Goal: Task Accomplishment & Management: Manage account settings

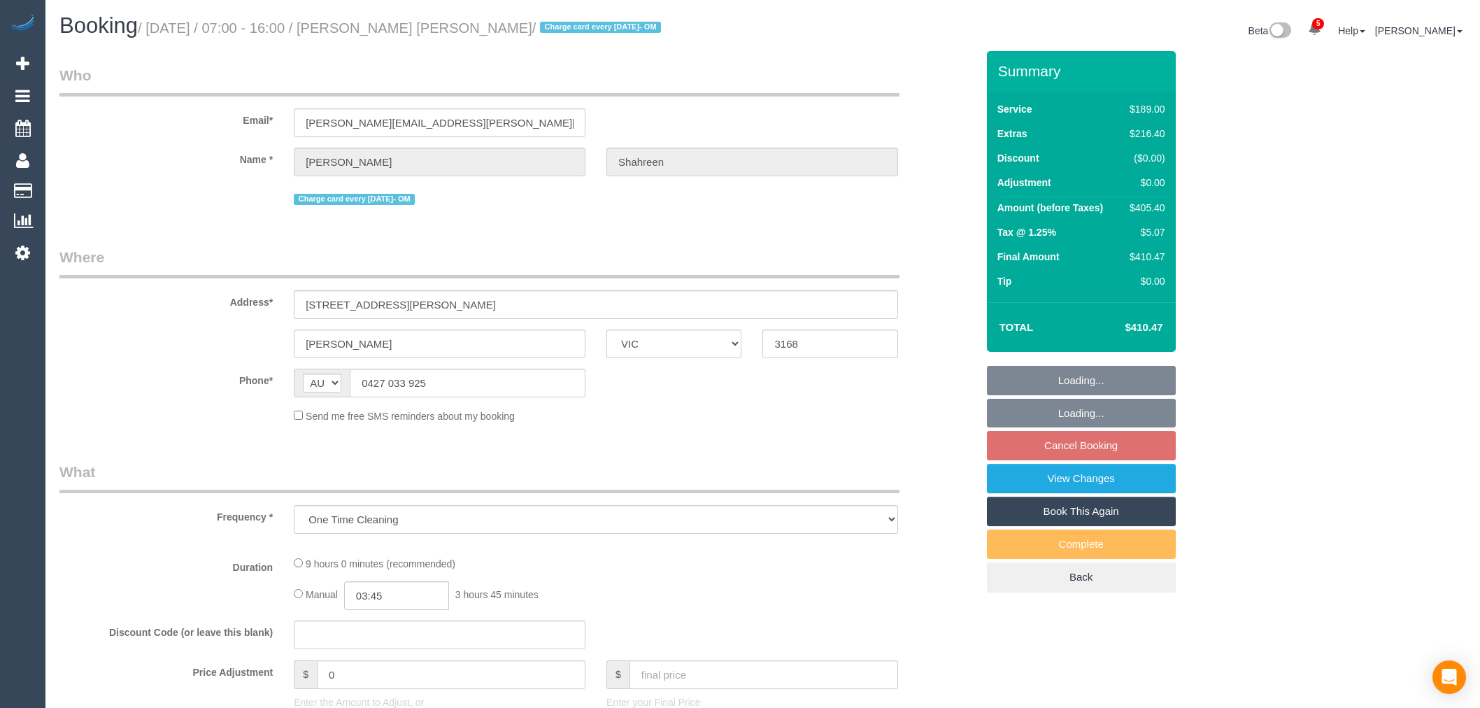
select select "VIC"
select select "string:stripe-pm_1RbaBD2GScqysDRVJCkPLOKz"
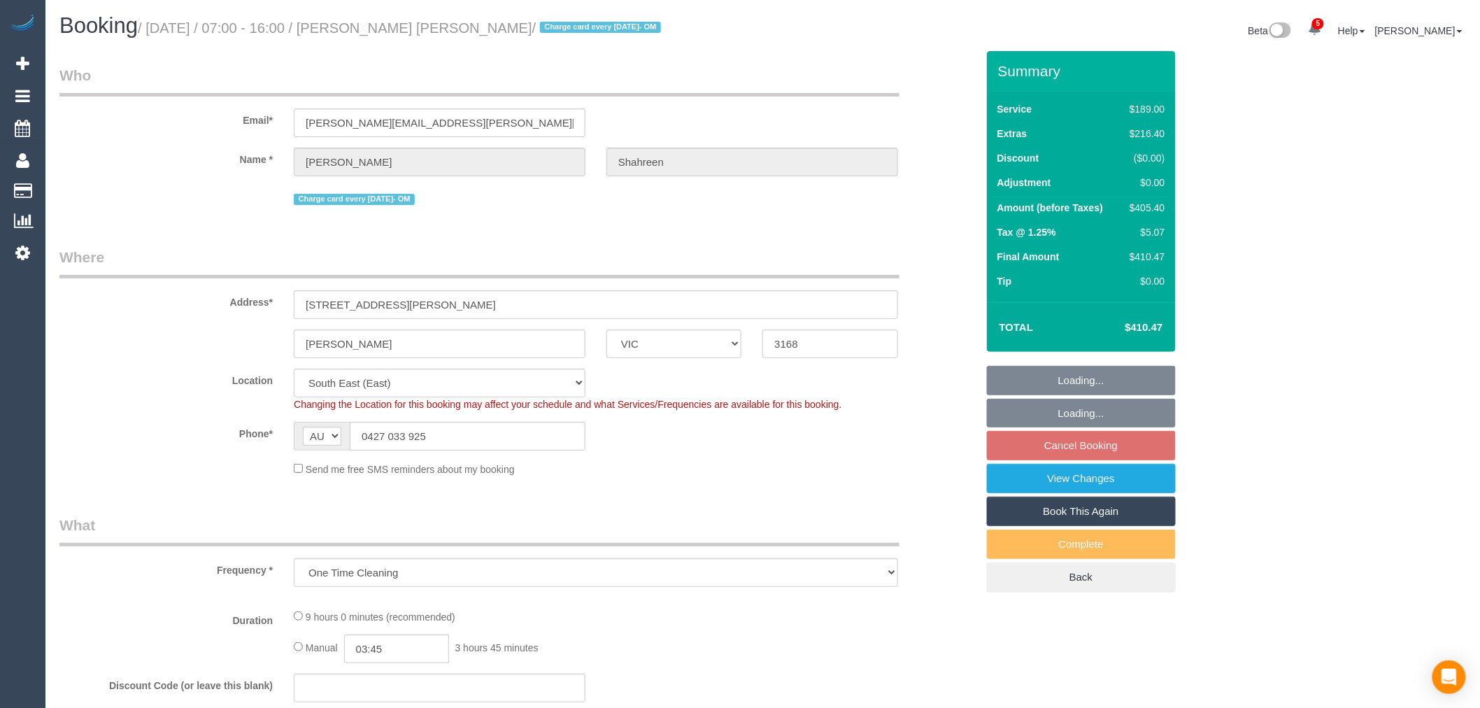
select select "object:768"
select select "number:28"
select select "number:14"
select select "number:18"
select select "number:24"
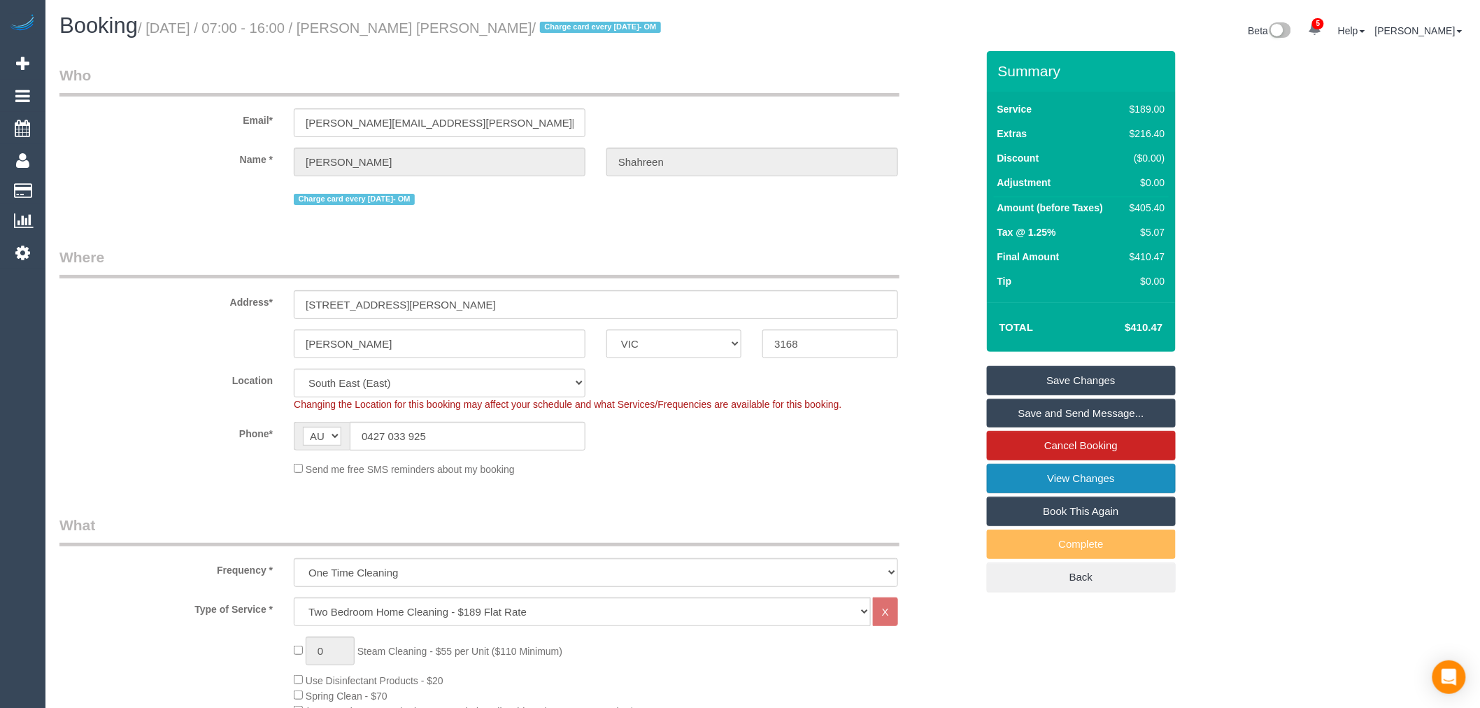
click at [1136, 485] on link "View Changes" at bounding box center [1081, 478] width 189 height 29
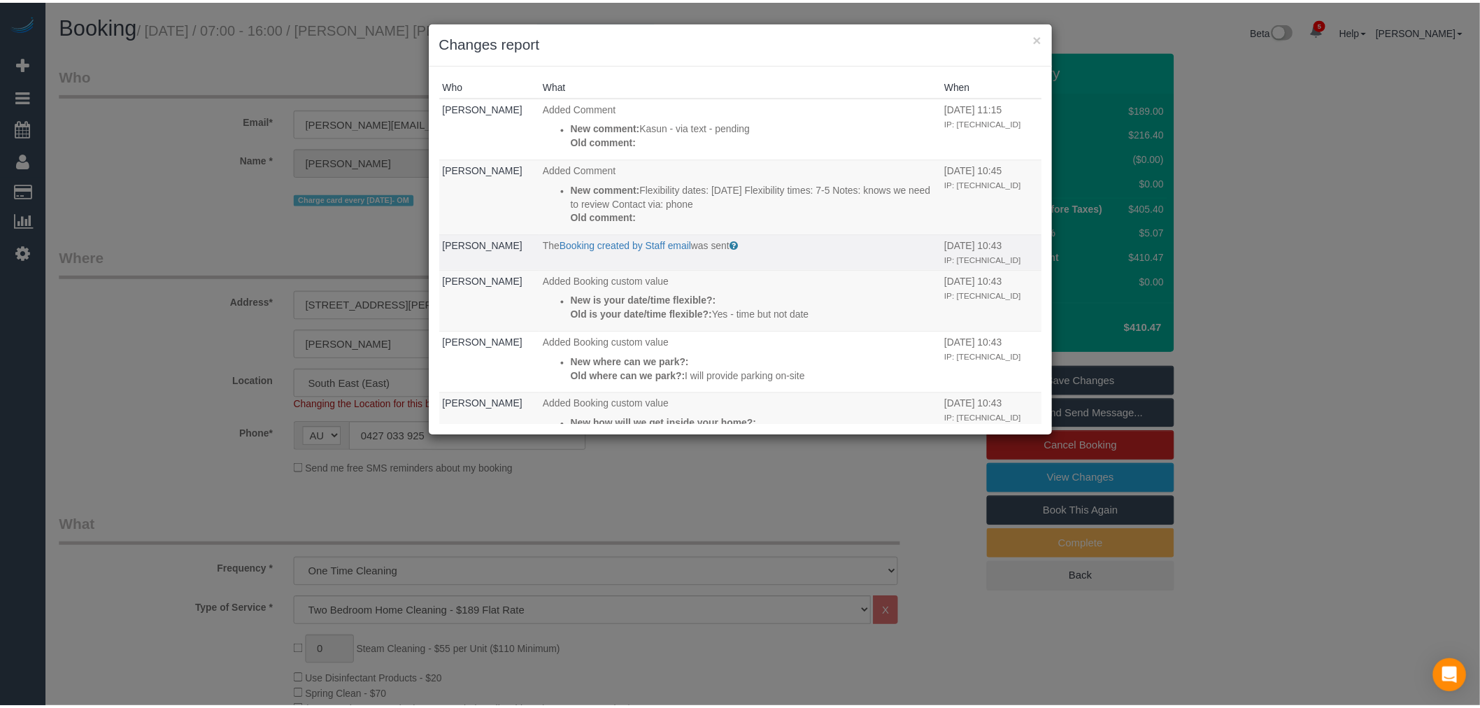
scroll to position [273, 0]
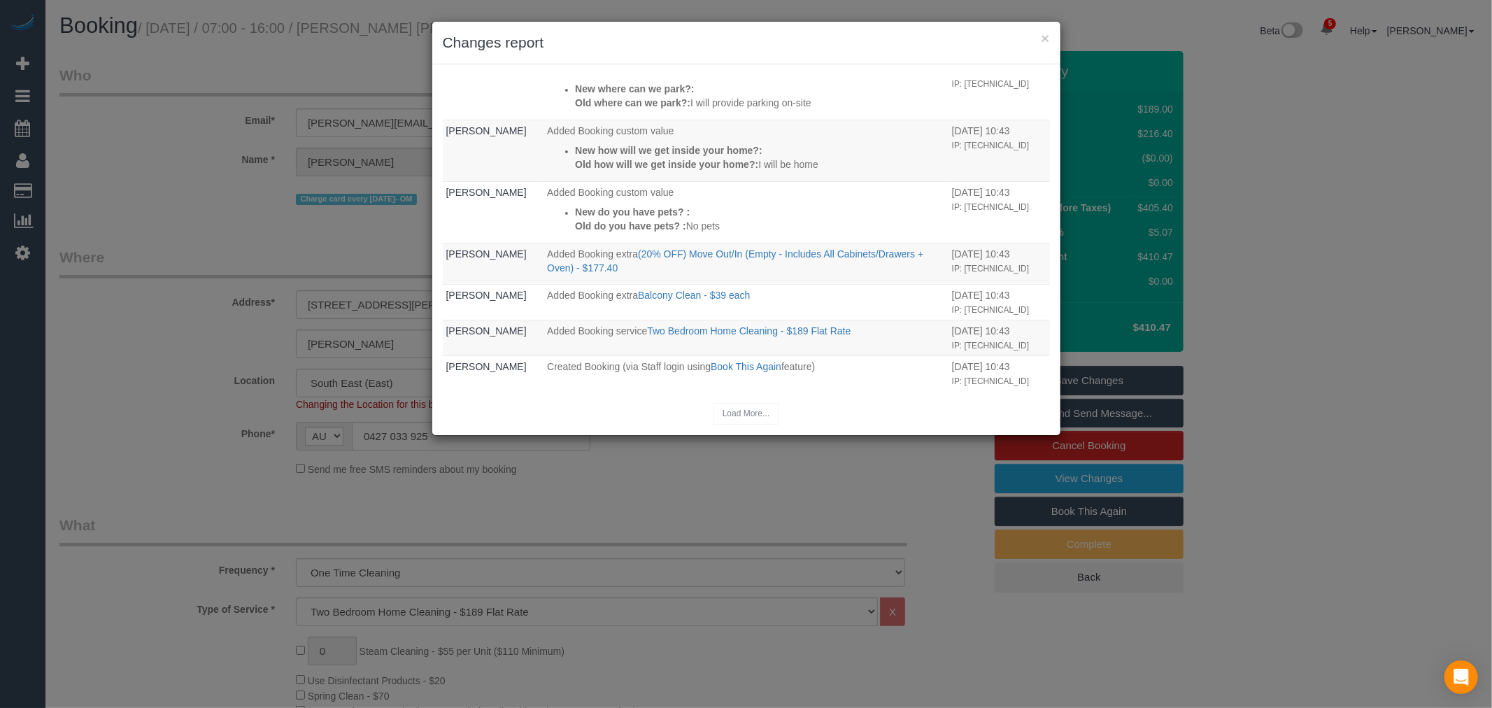
click at [1039, 37] on h3 "Changes report" at bounding box center [746, 42] width 607 height 21
click at [1035, 56] on div "× Changes report" at bounding box center [746, 43] width 628 height 43
click at [1045, 48] on h3 "Changes report" at bounding box center [746, 42] width 607 height 21
click at [1047, 43] on button "×" at bounding box center [1044, 38] width 8 height 15
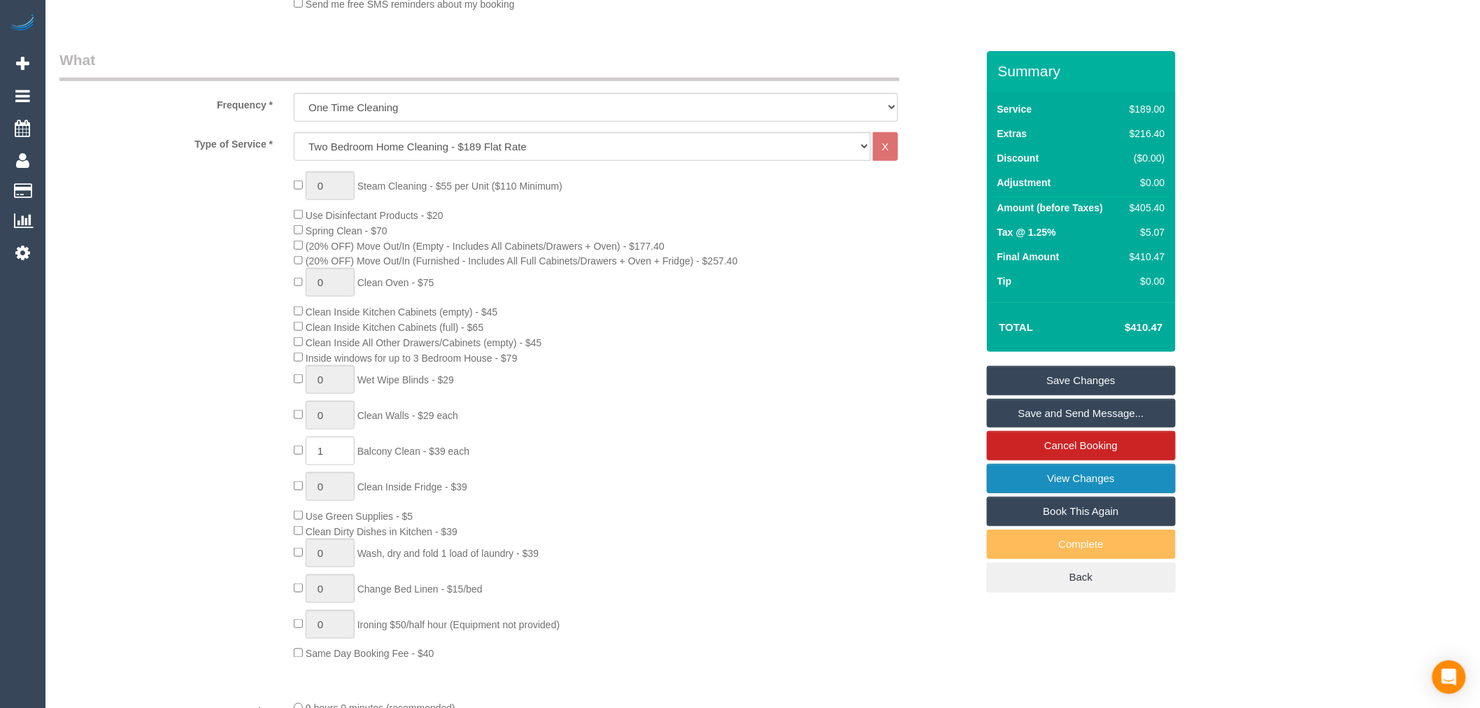
scroll to position [0, 0]
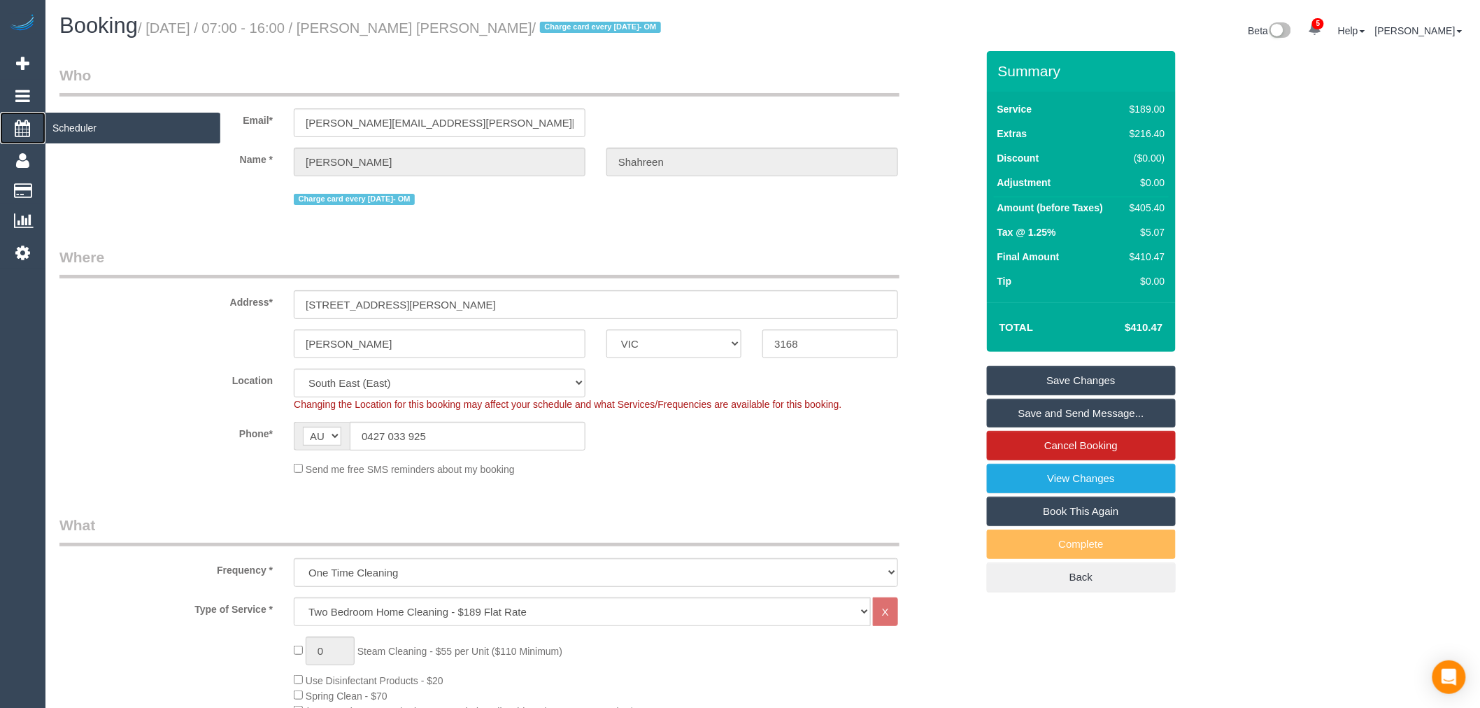
click at [84, 130] on span "Scheduler" at bounding box center [132, 128] width 175 height 32
